Goal: Transaction & Acquisition: Download file/media

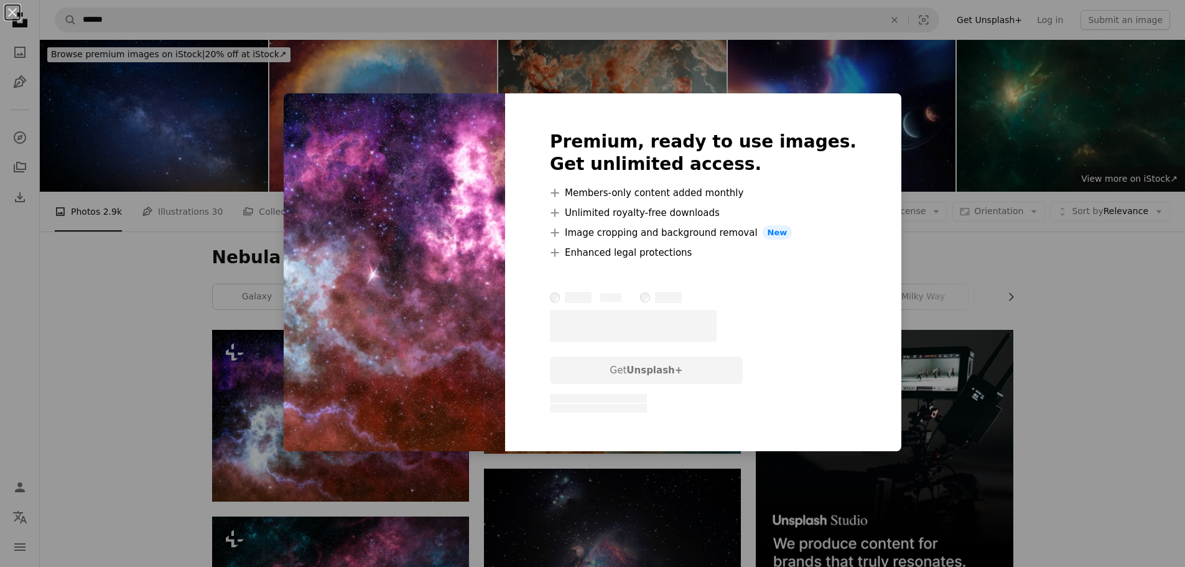
scroll to position [249, 0]
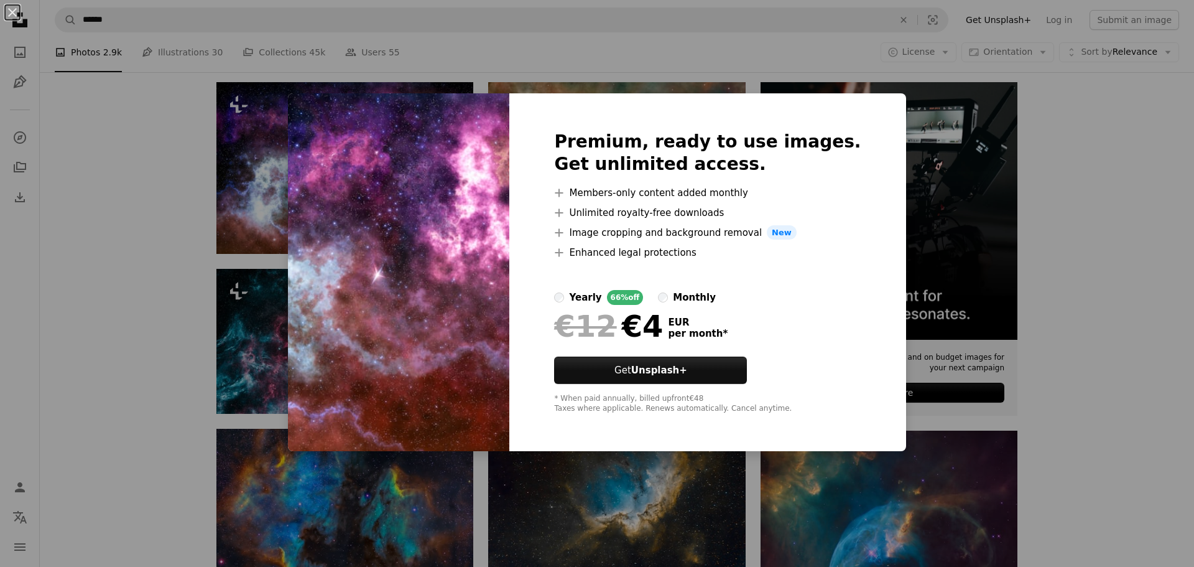
click at [1033, 264] on div "An X shape Premium, ready to use images. Get unlimited access. A plus sign Memb…" at bounding box center [597, 283] width 1194 height 567
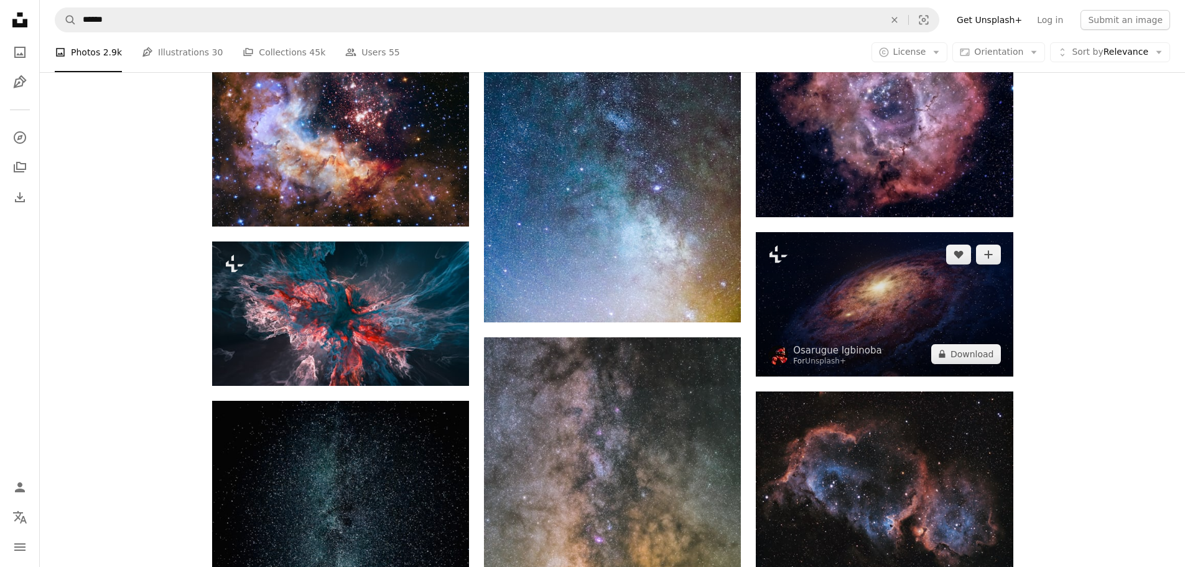
scroll to position [1493, 0]
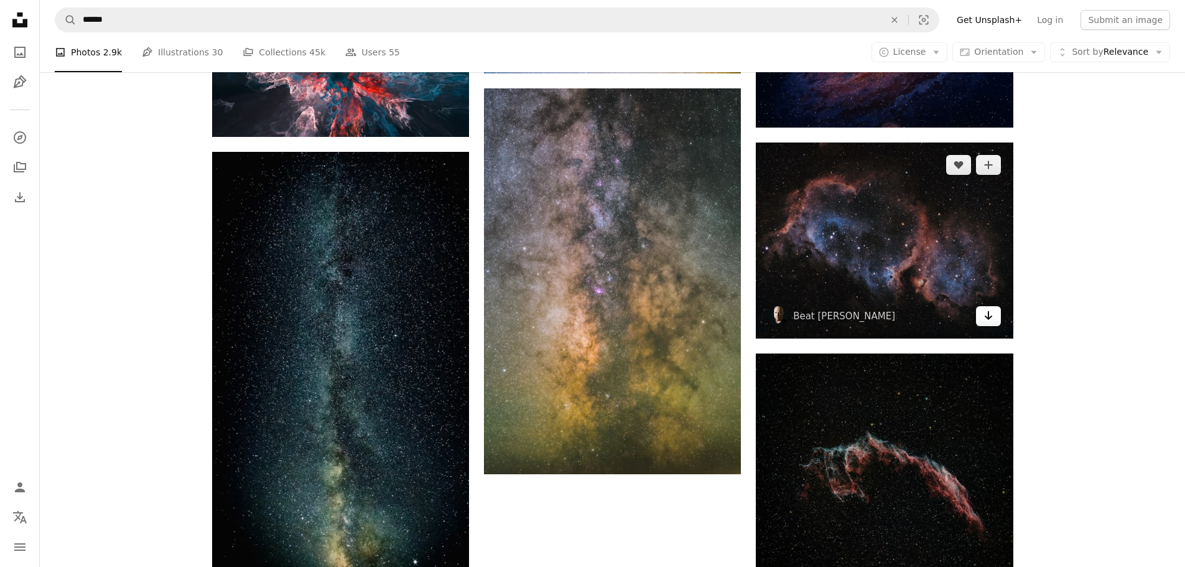
click at [992, 317] on icon "Arrow pointing down" at bounding box center [988, 315] width 10 height 15
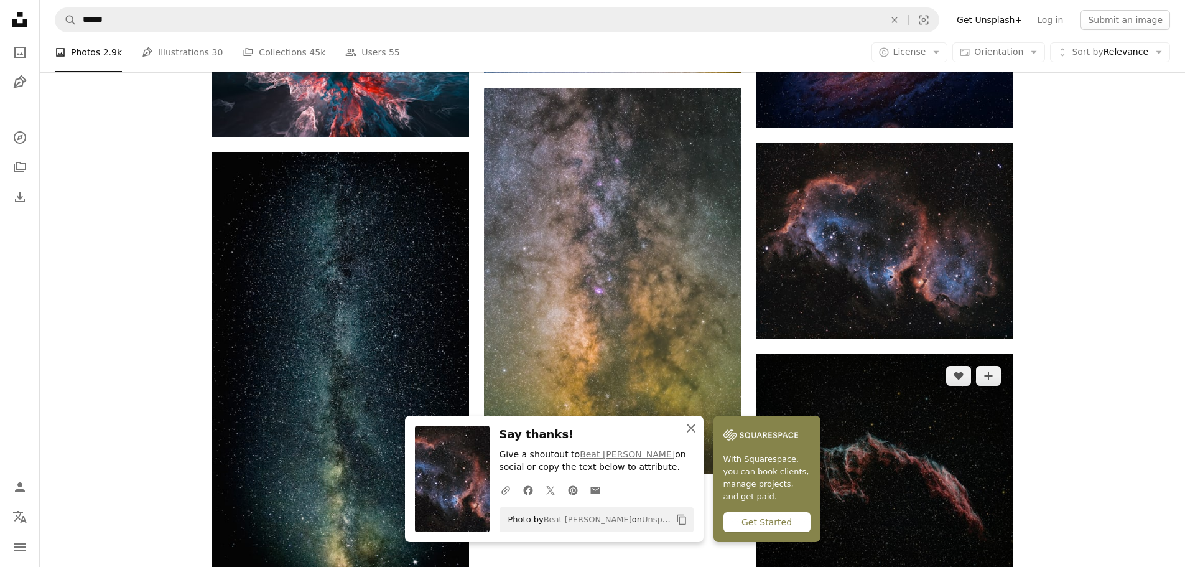
drag, startPoint x: 688, startPoint y: 431, endPoint x: 898, endPoint y: 412, distance: 210.5
click at [688, 431] on icon "button" at bounding box center [691, 428] width 9 height 9
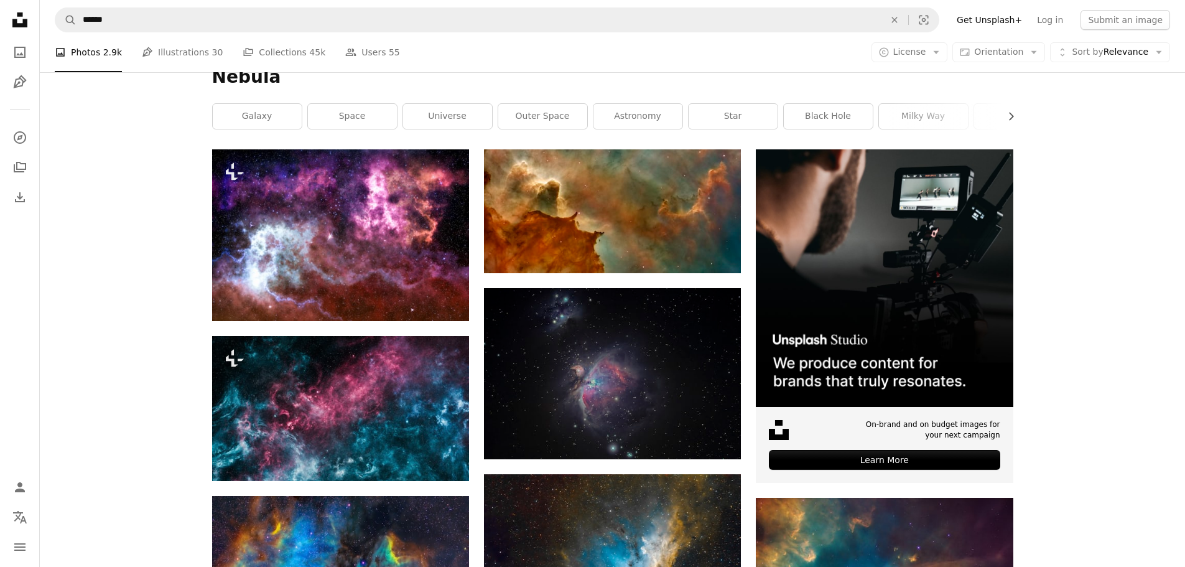
scroll to position [0, 0]
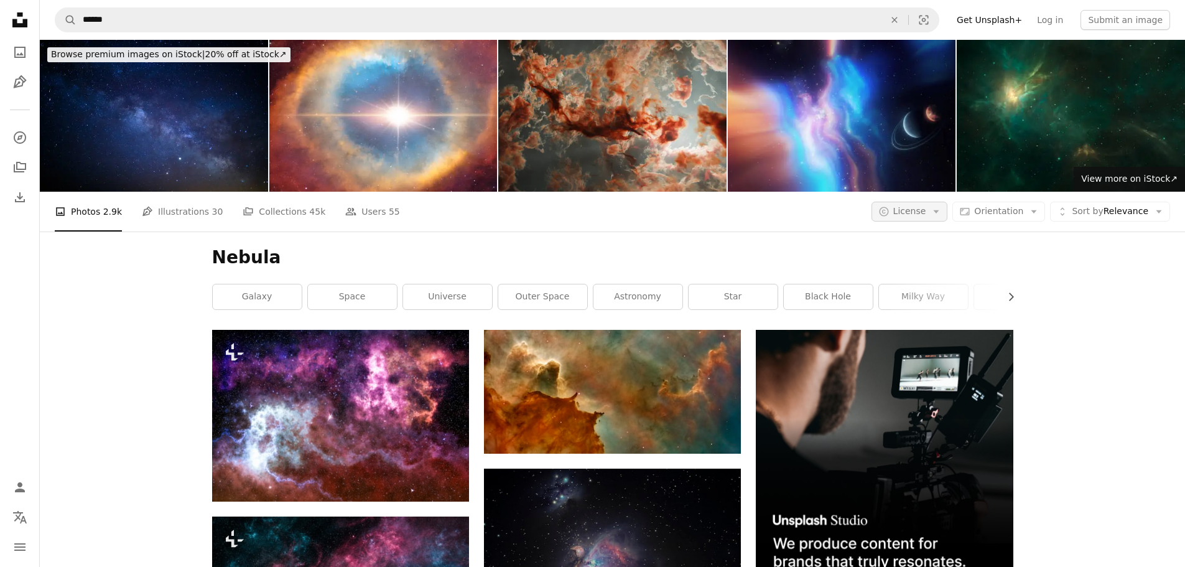
click at [926, 212] on span "License" at bounding box center [909, 211] width 33 height 10
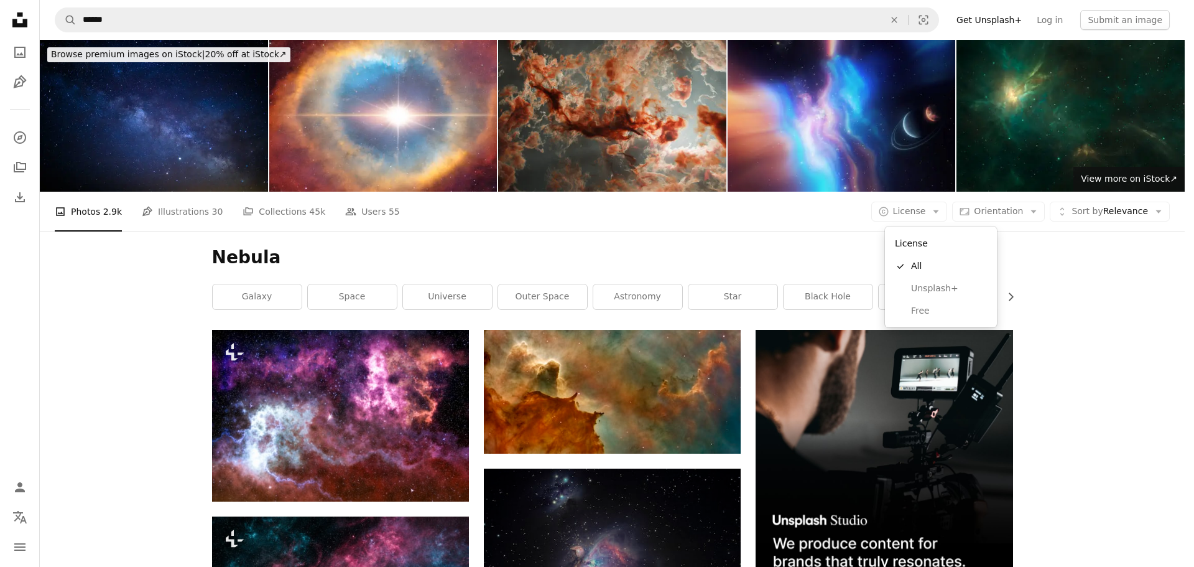
click at [930, 314] on span "Free" at bounding box center [949, 311] width 76 height 12
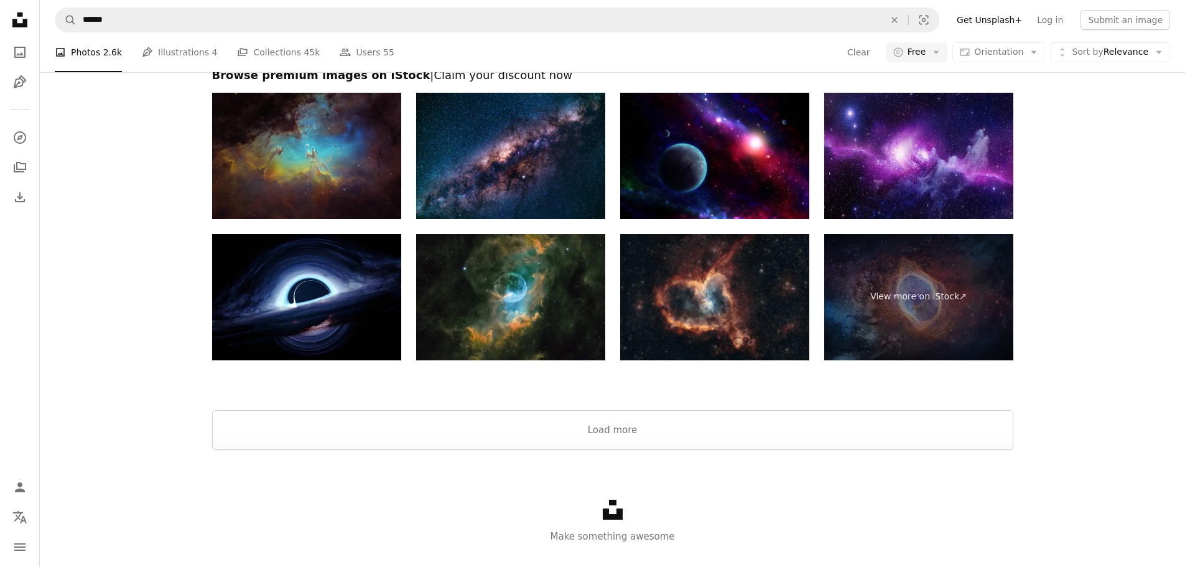
scroll to position [2576, 0]
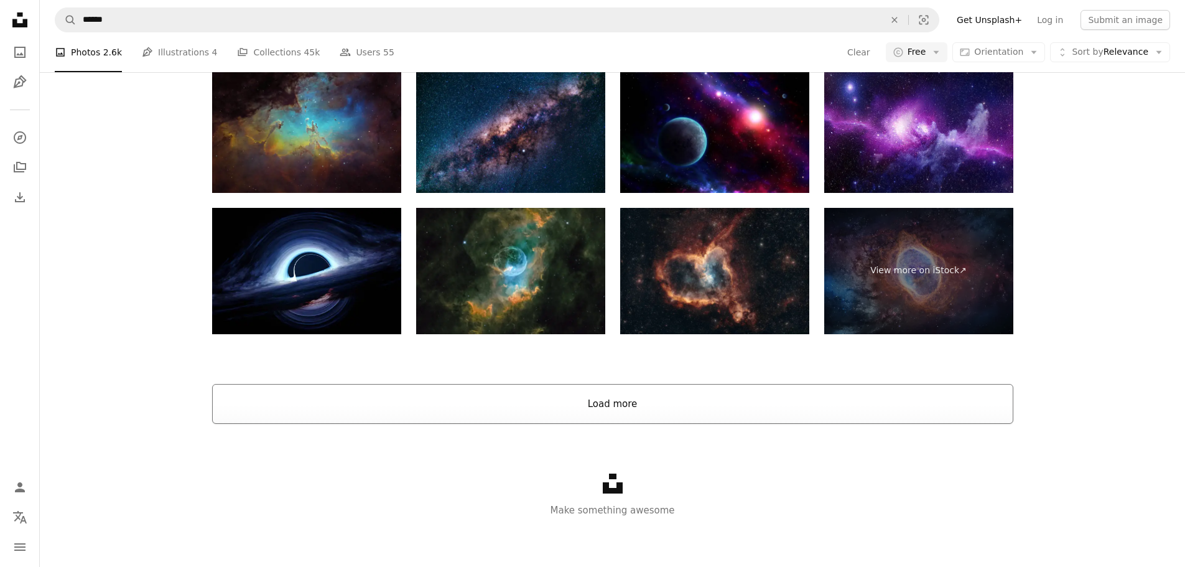
click at [646, 397] on button "Load more" at bounding box center [612, 404] width 801 height 40
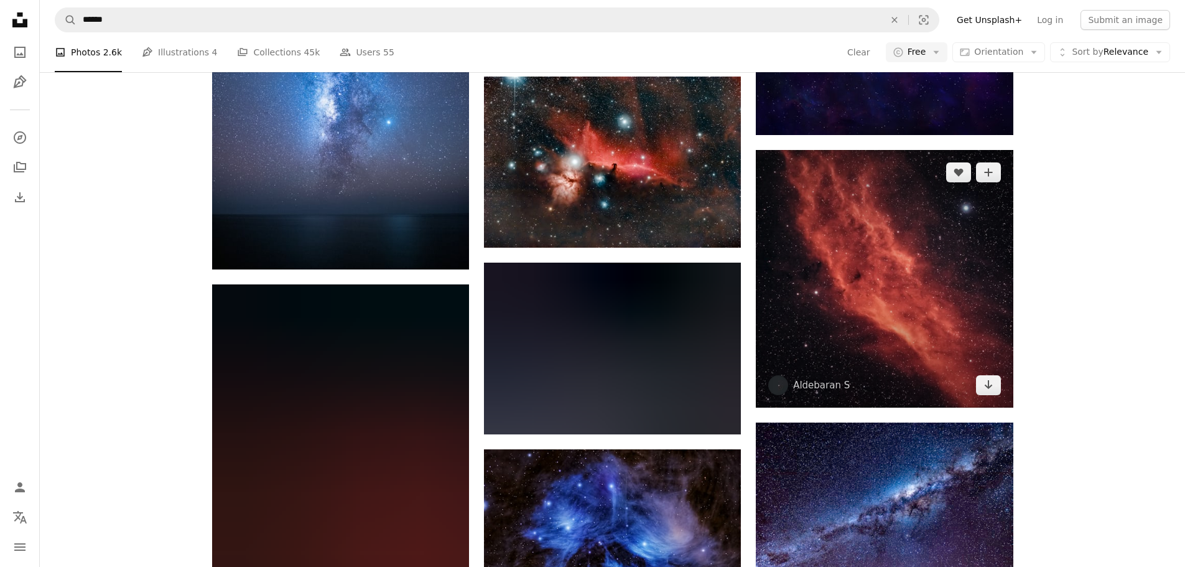
scroll to position [3571, 0]
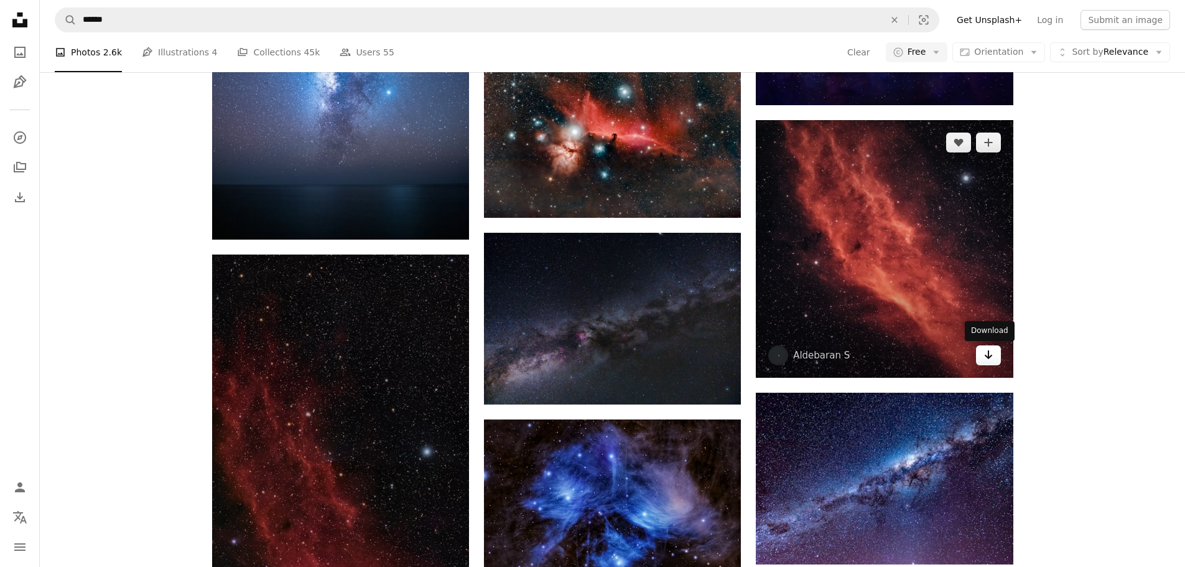
click at [990, 358] on icon "Download" at bounding box center [988, 354] width 8 height 9
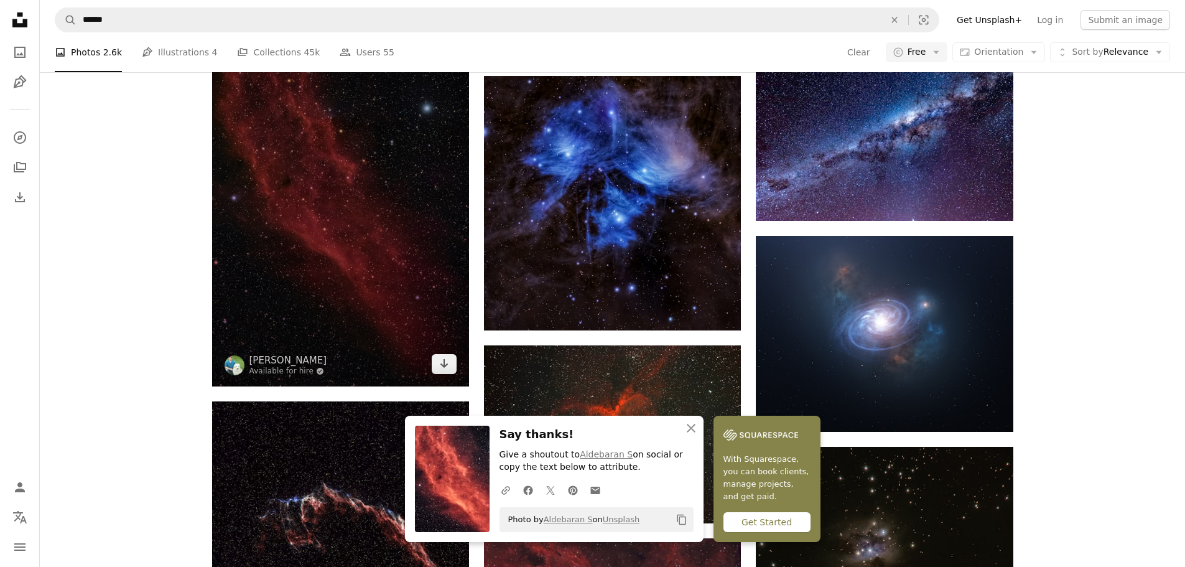
scroll to position [3944, 0]
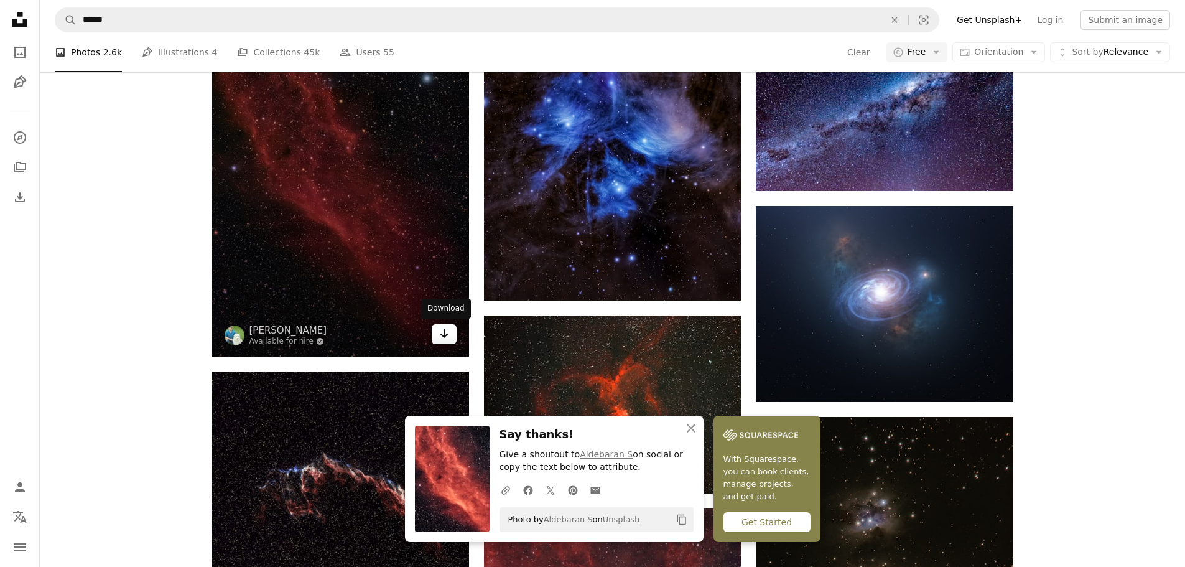
click at [442, 338] on icon "Arrow pointing down" at bounding box center [444, 333] width 10 height 15
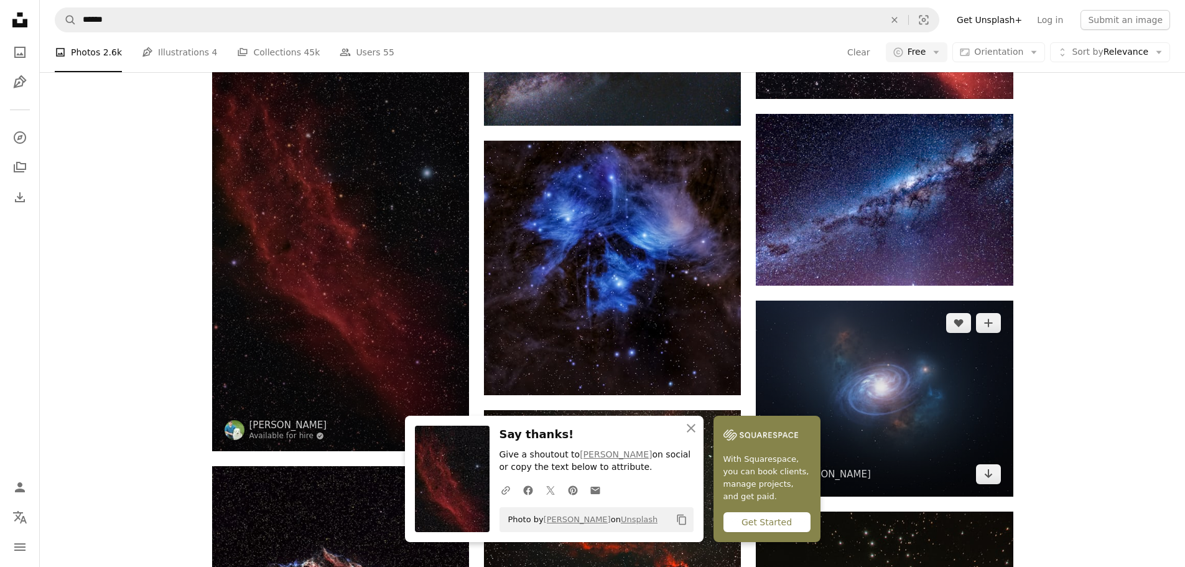
scroll to position [3820, 0]
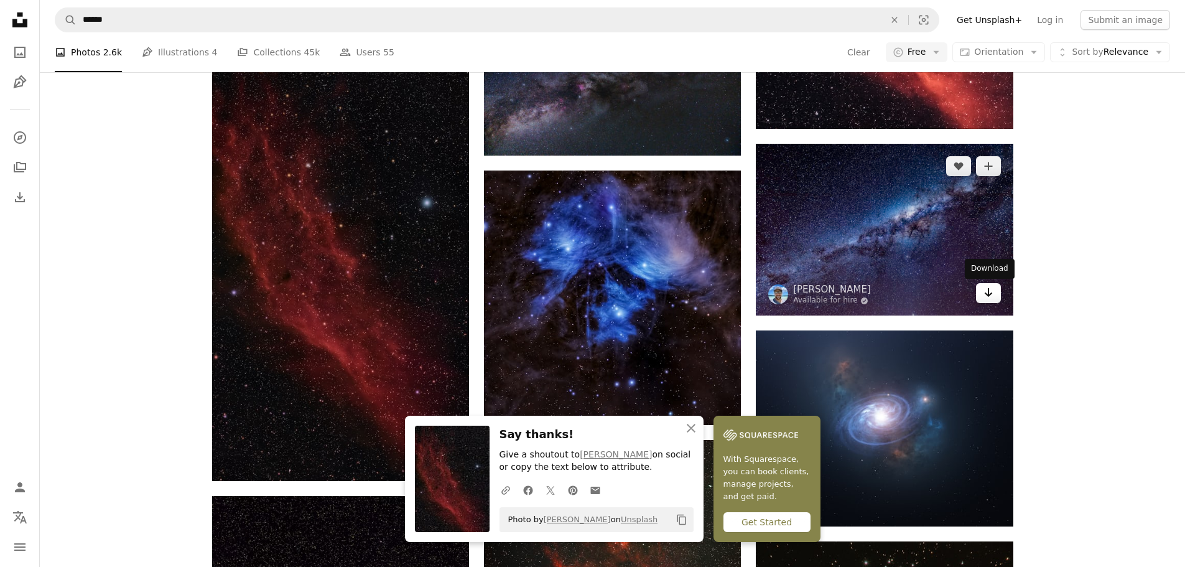
drag, startPoint x: 987, startPoint y: 295, endPoint x: 995, endPoint y: 295, distance: 8.1
click at [987, 295] on icon "Download" at bounding box center [988, 292] width 8 height 9
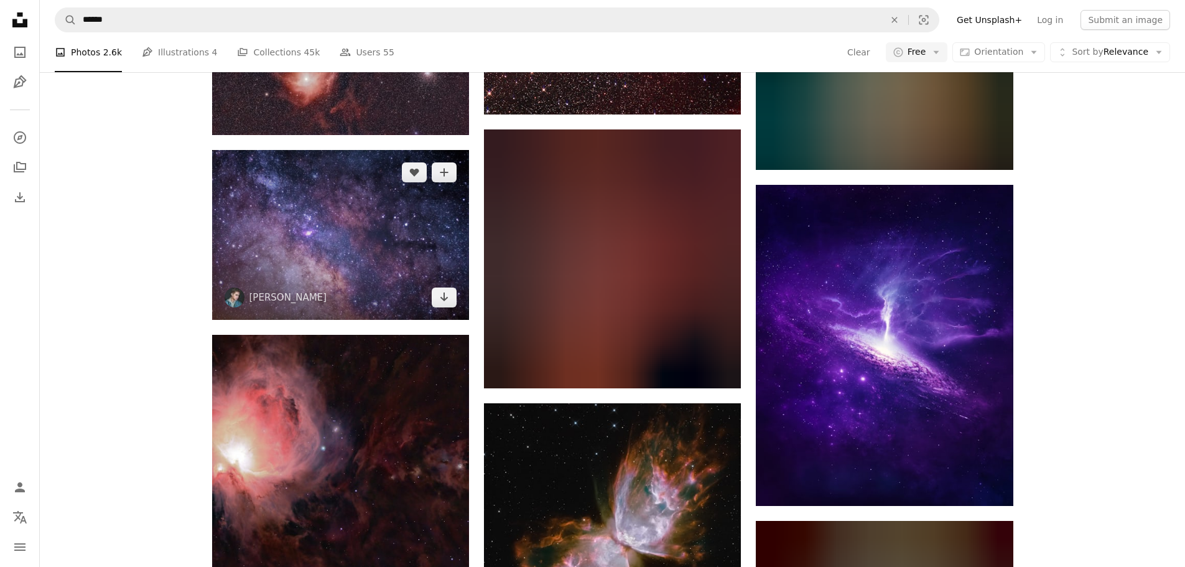
scroll to position [4940, 0]
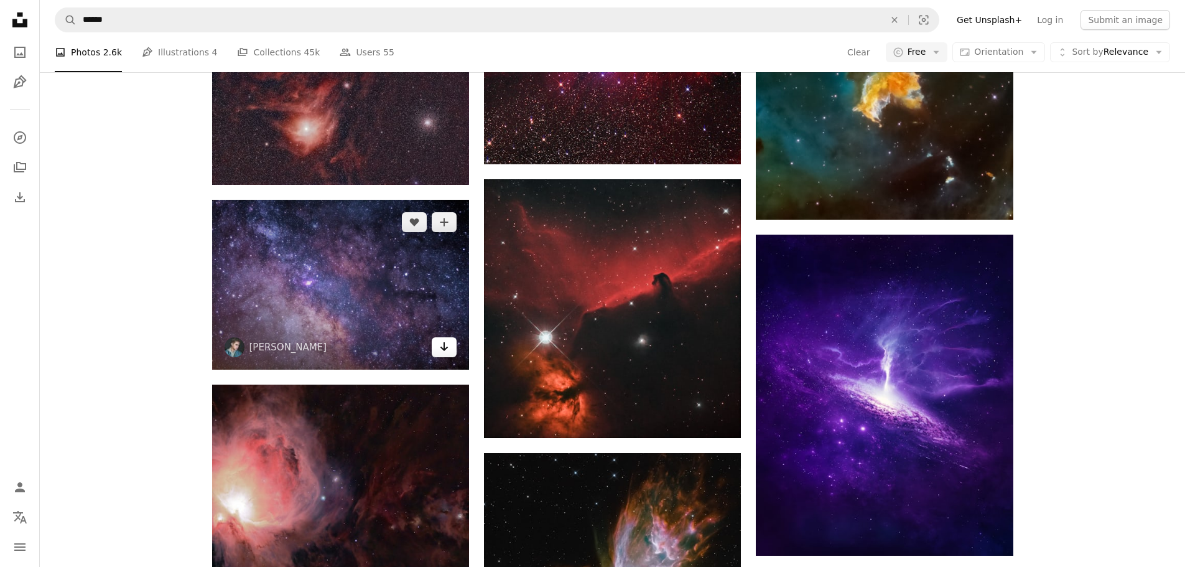
click at [437, 348] on link "Arrow pointing down" at bounding box center [444, 347] width 25 height 20
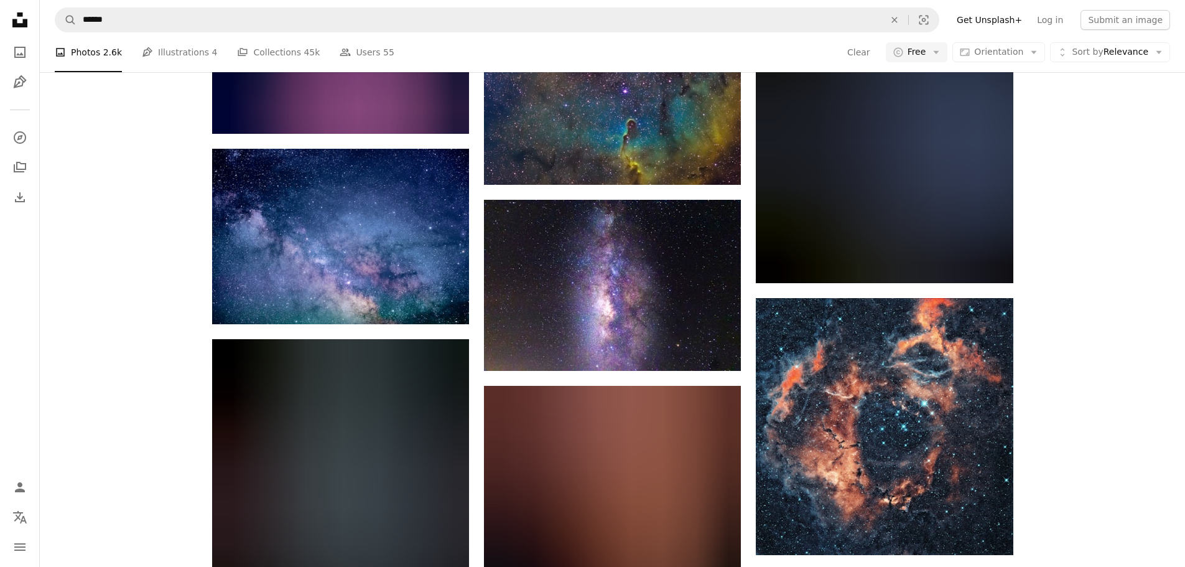
scroll to position [6308, 0]
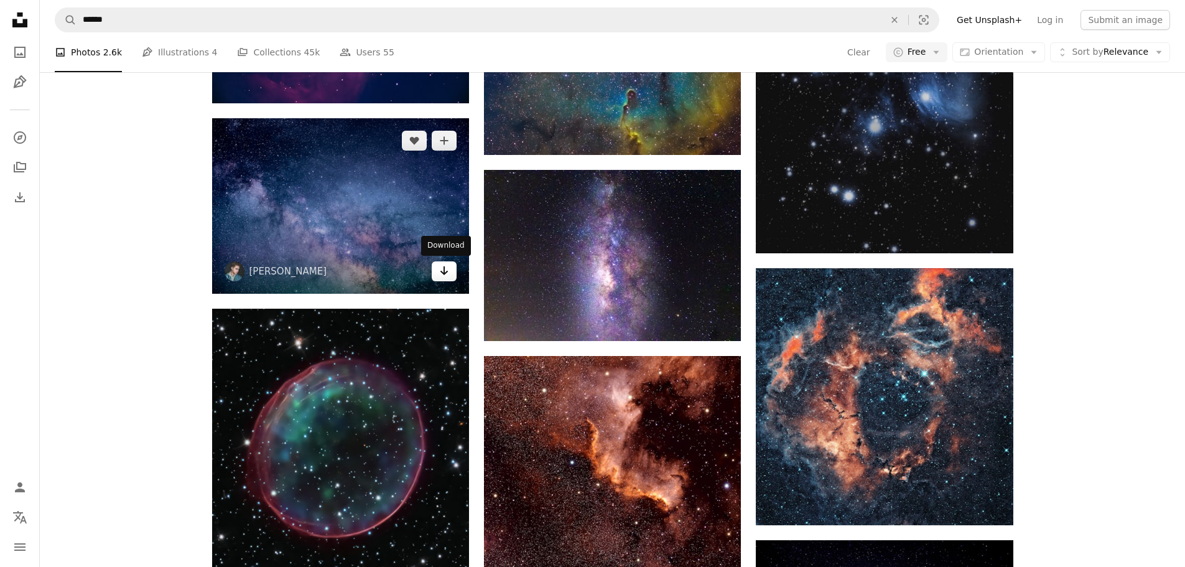
click at [442, 274] on icon "Arrow pointing down" at bounding box center [444, 270] width 10 height 15
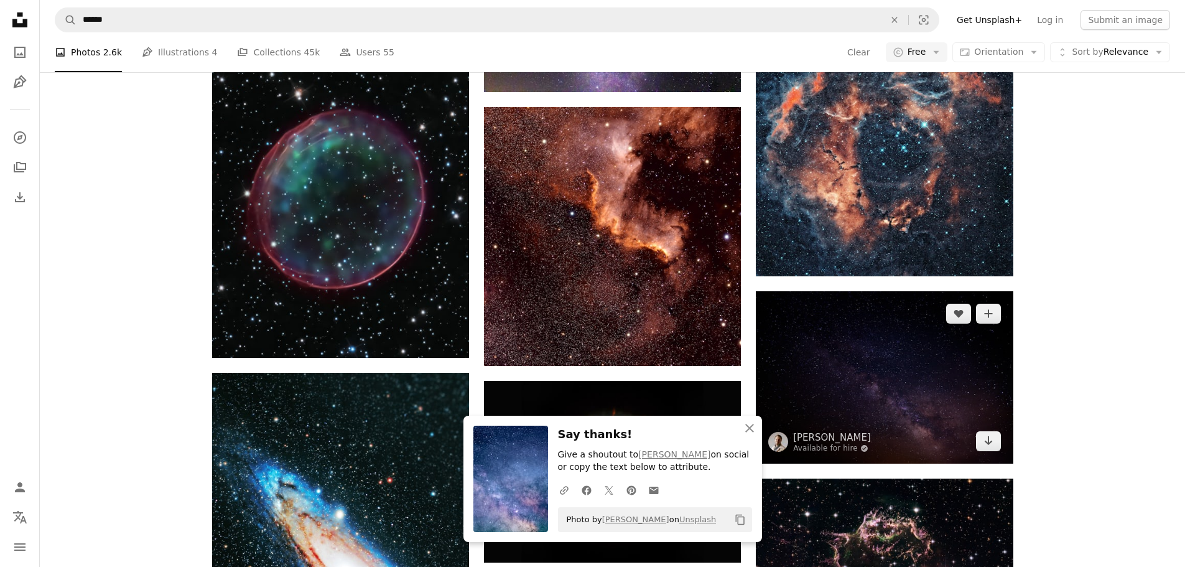
scroll to position [6432, 0]
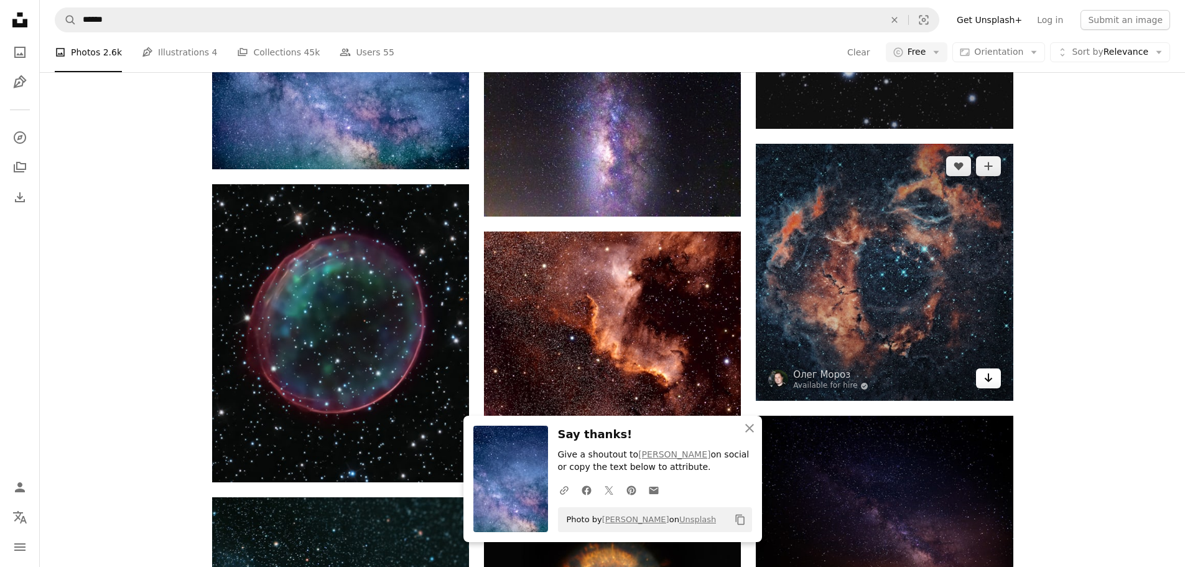
click at [987, 377] on icon "Arrow pointing down" at bounding box center [988, 377] width 10 height 15
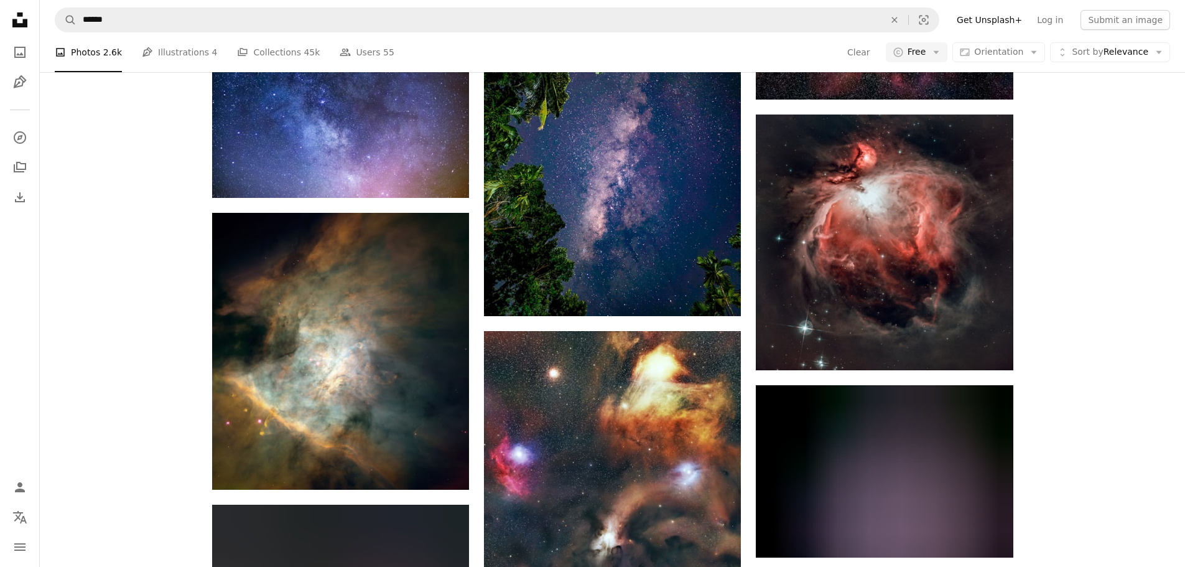
scroll to position [8672, 0]
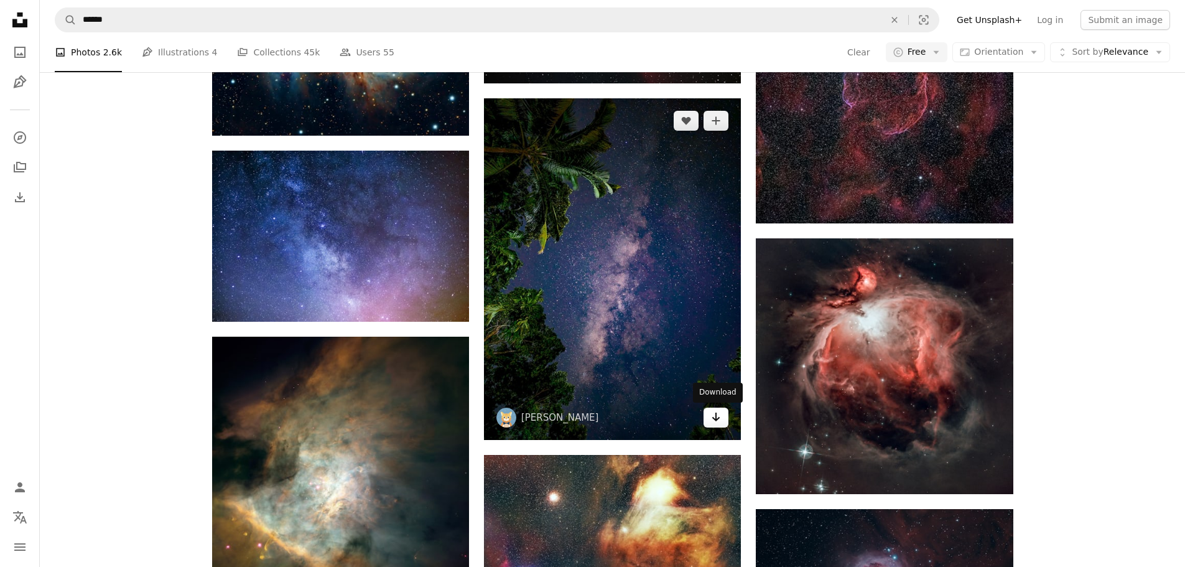
click at [711, 421] on icon "Arrow pointing down" at bounding box center [716, 416] width 10 height 15
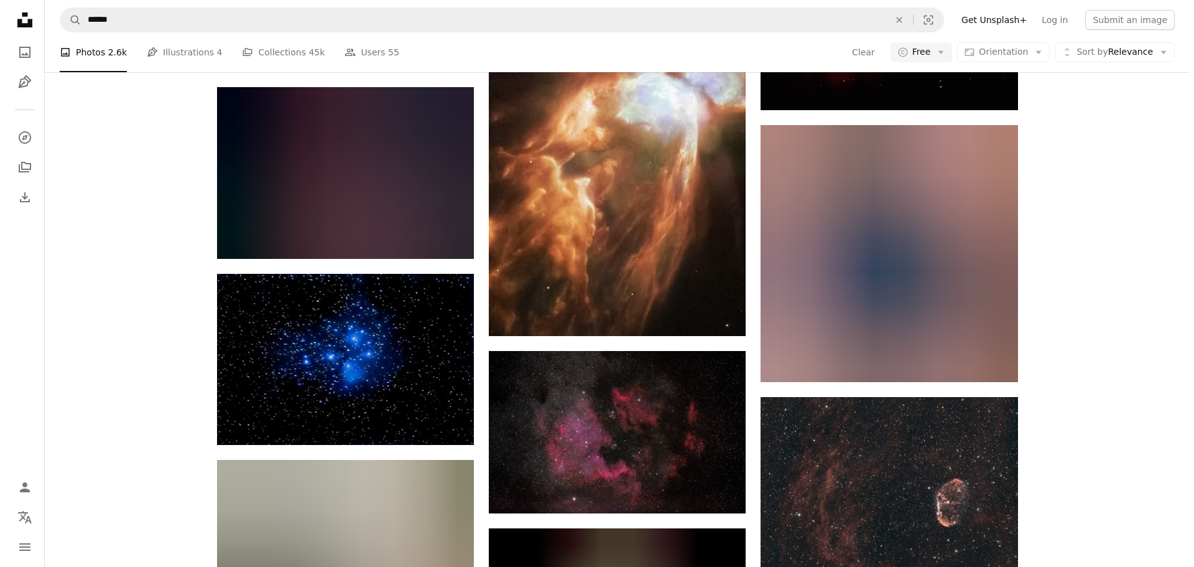
scroll to position [20739, 0]
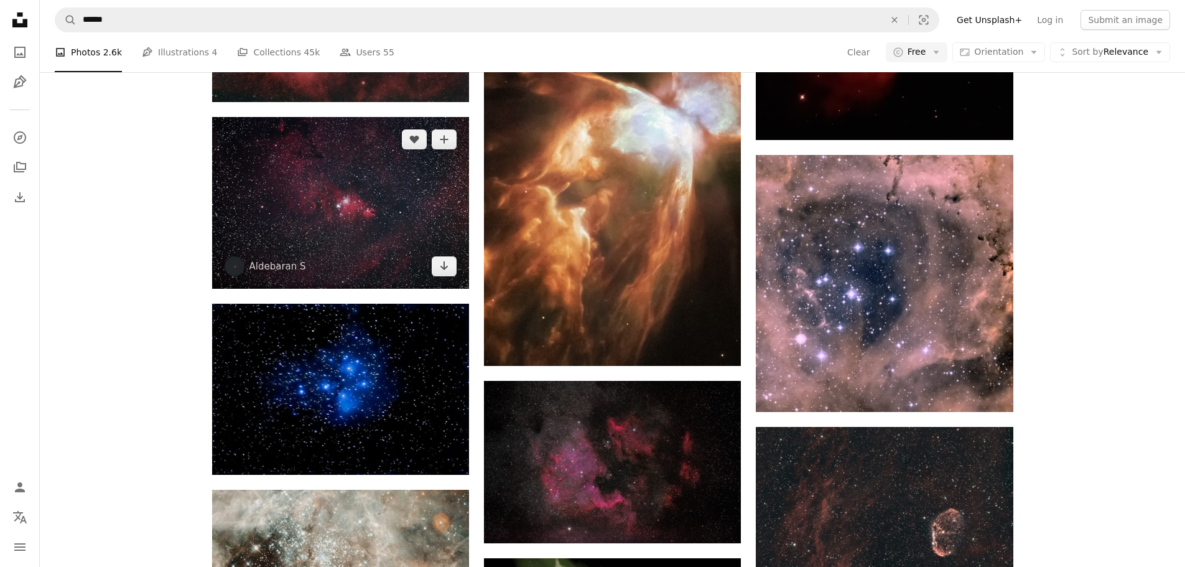
click at [445, 276] on img at bounding box center [340, 202] width 257 height 171
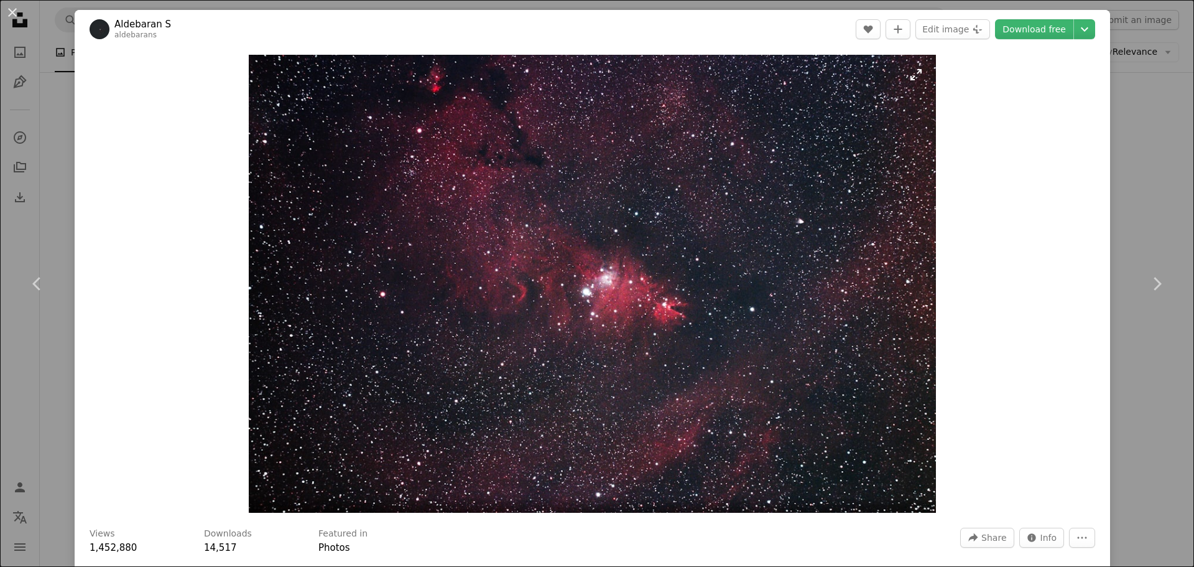
click at [690, 314] on img "Zoom in on this image" at bounding box center [592, 284] width 687 height 458
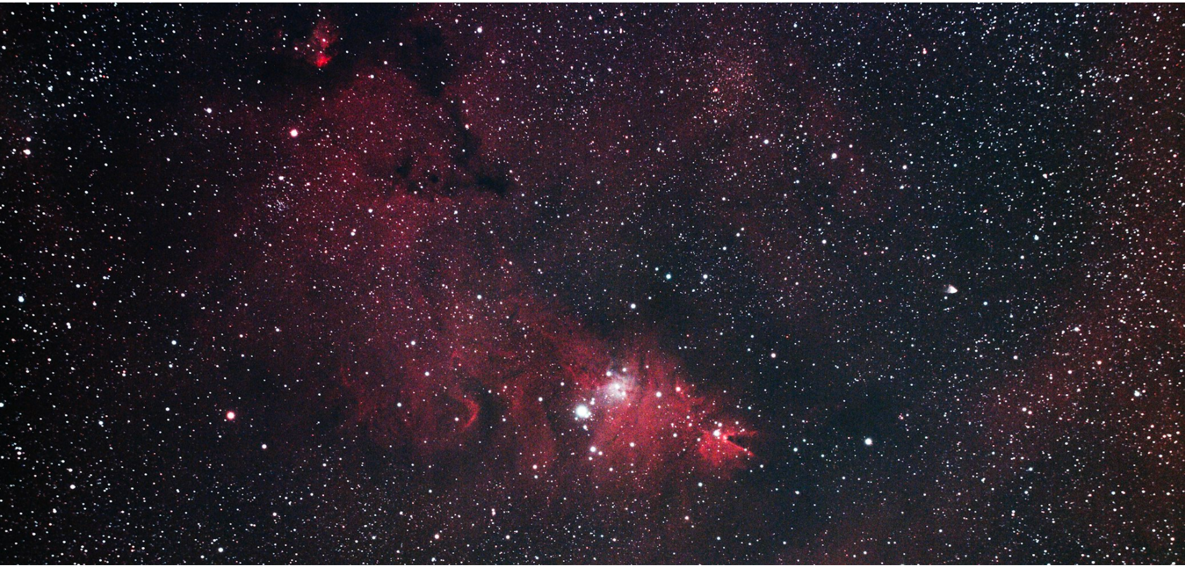
scroll to position [109, 0]
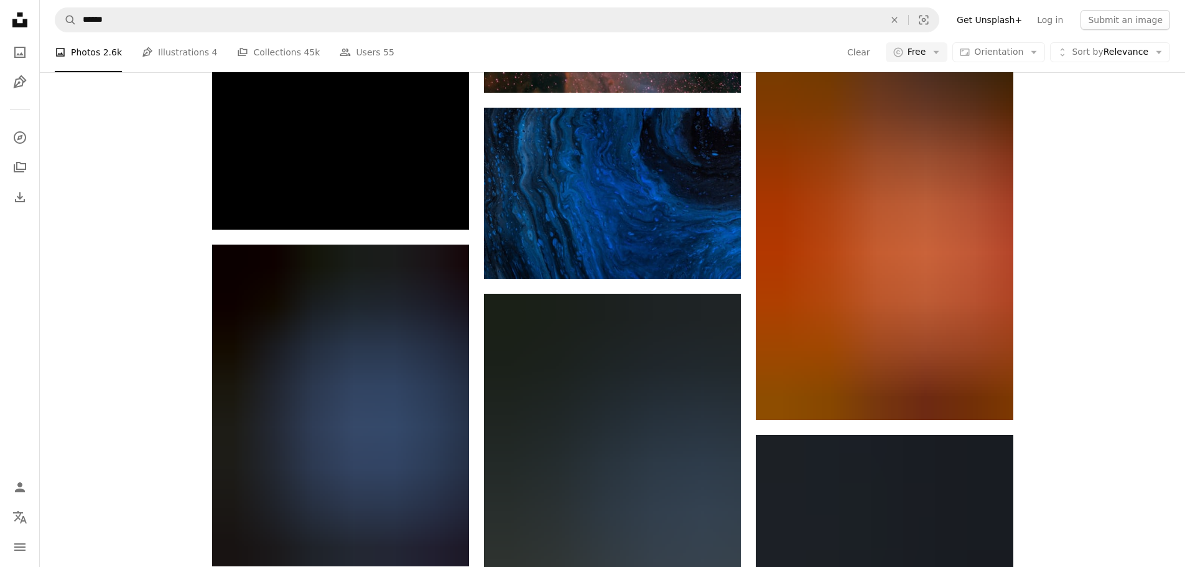
scroll to position [35835, 0]
